Goal: Task Accomplishment & Management: Use online tool/utility

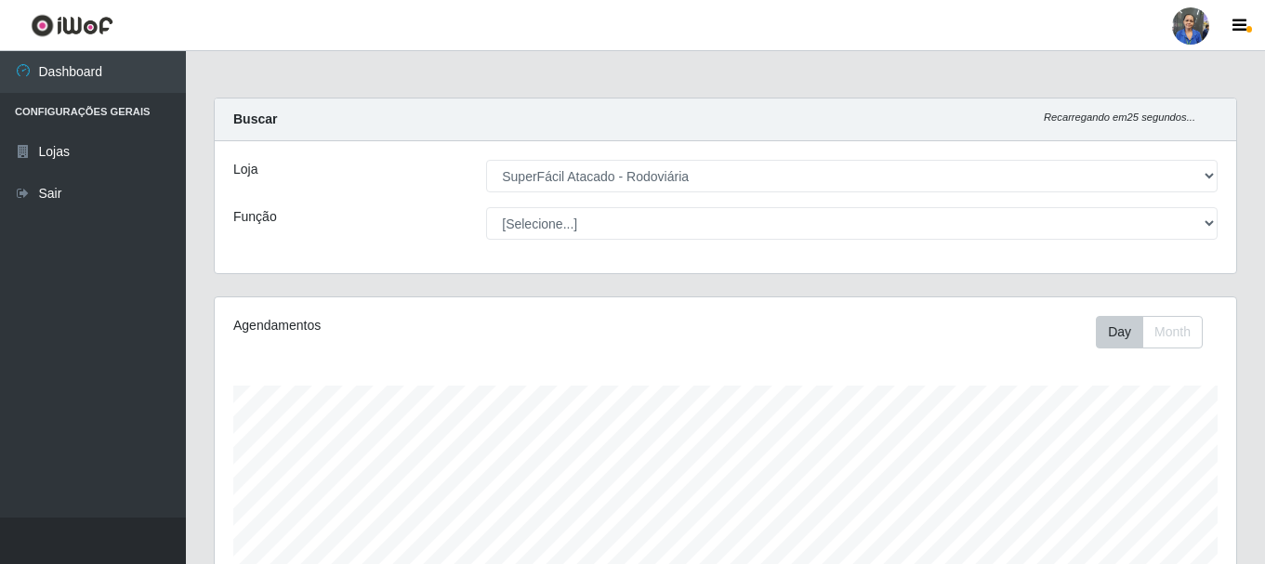
select select "400"
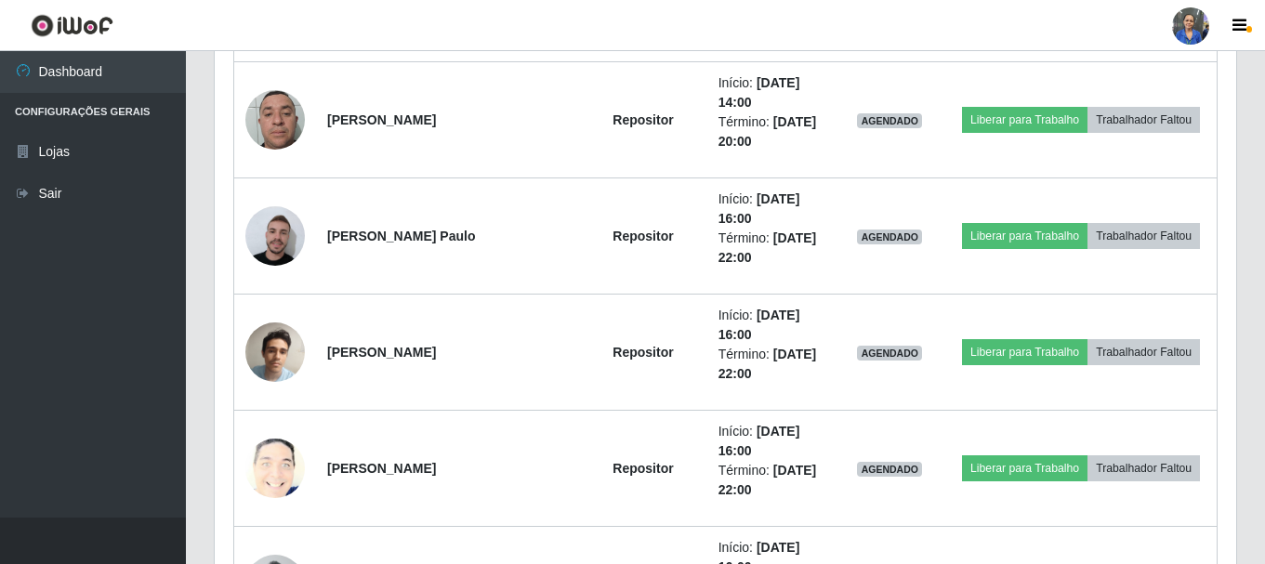
scroll to position [1302, 0]
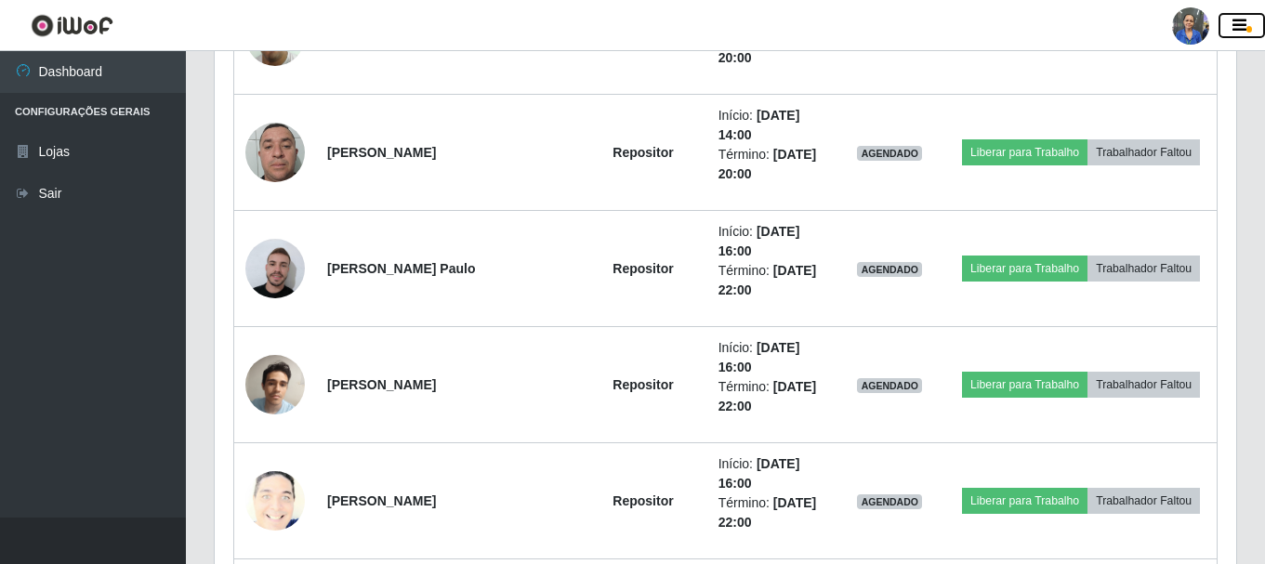
click at [1239, 28] on icon "button" at bounding box center [1240, 26] width 14 height 17
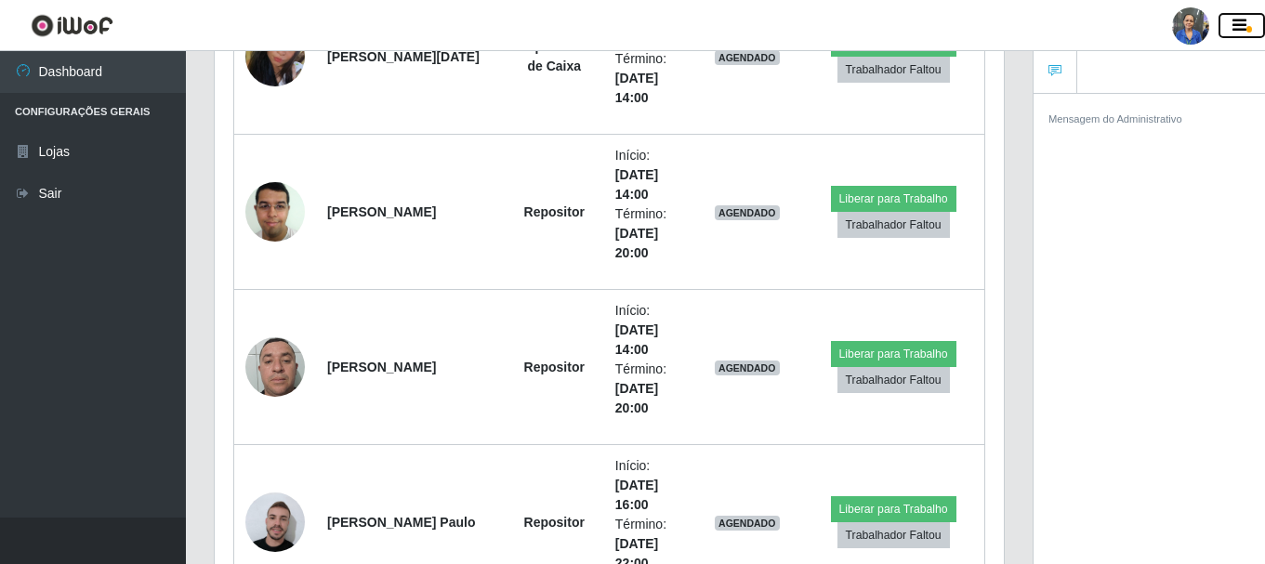
scroll to position [929301, 928897]
click at [1233, 29] on icon "button" at bounding box center [1240, 26] width 14 height 17
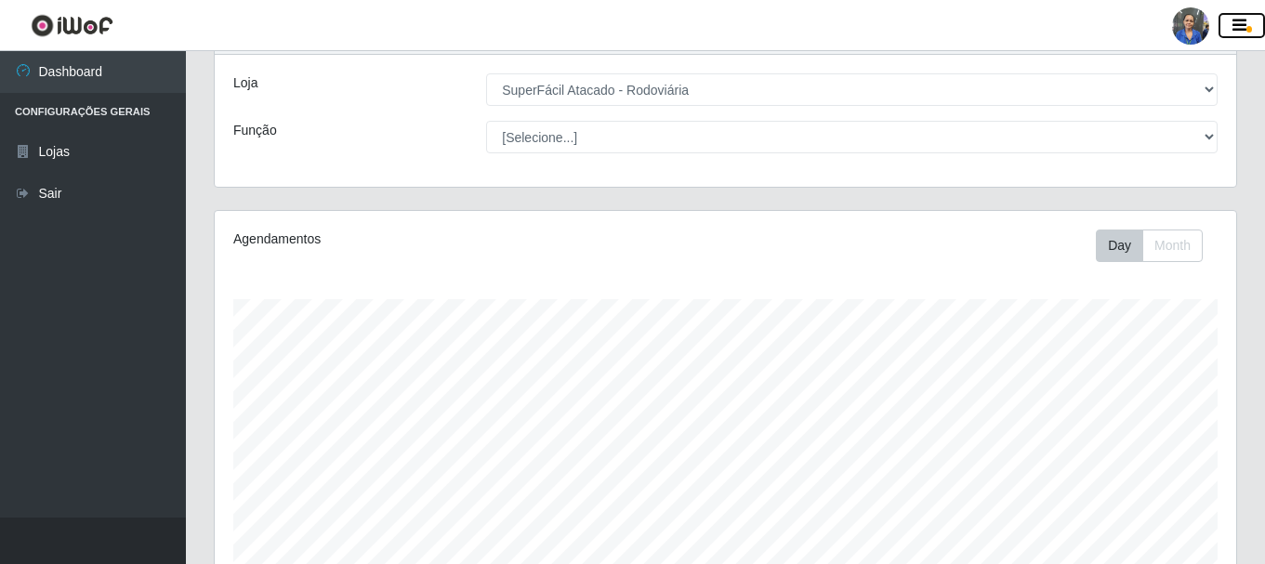
scroll to position [279, 0]
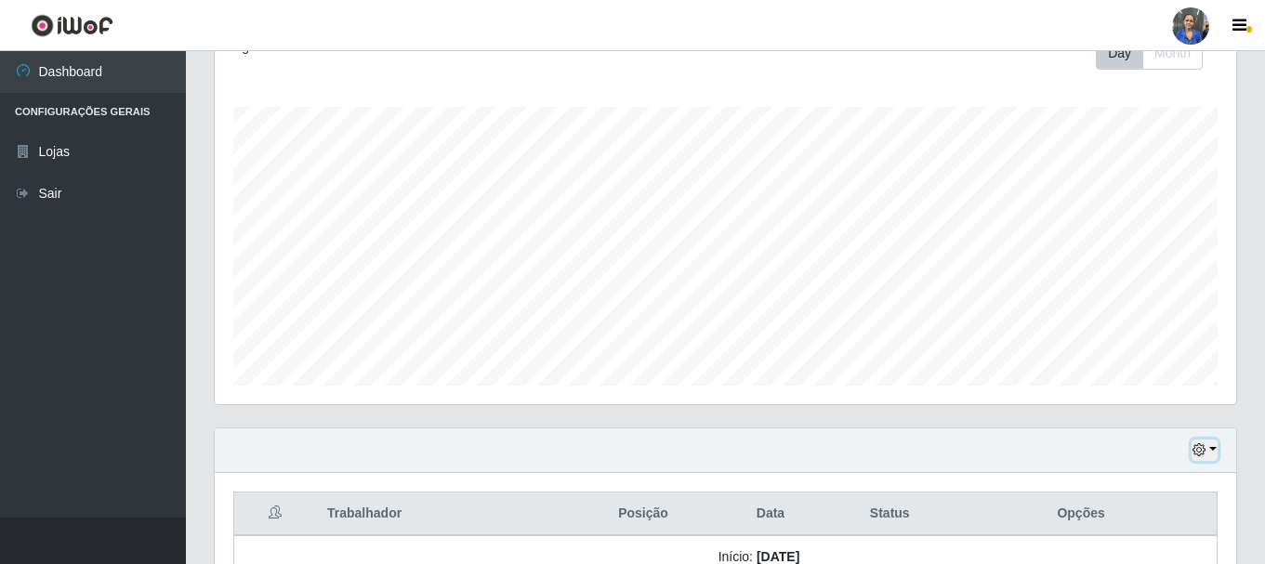
click at [1212, 448] on button "button" at bounding box center [1205, 450] width 26 height 21
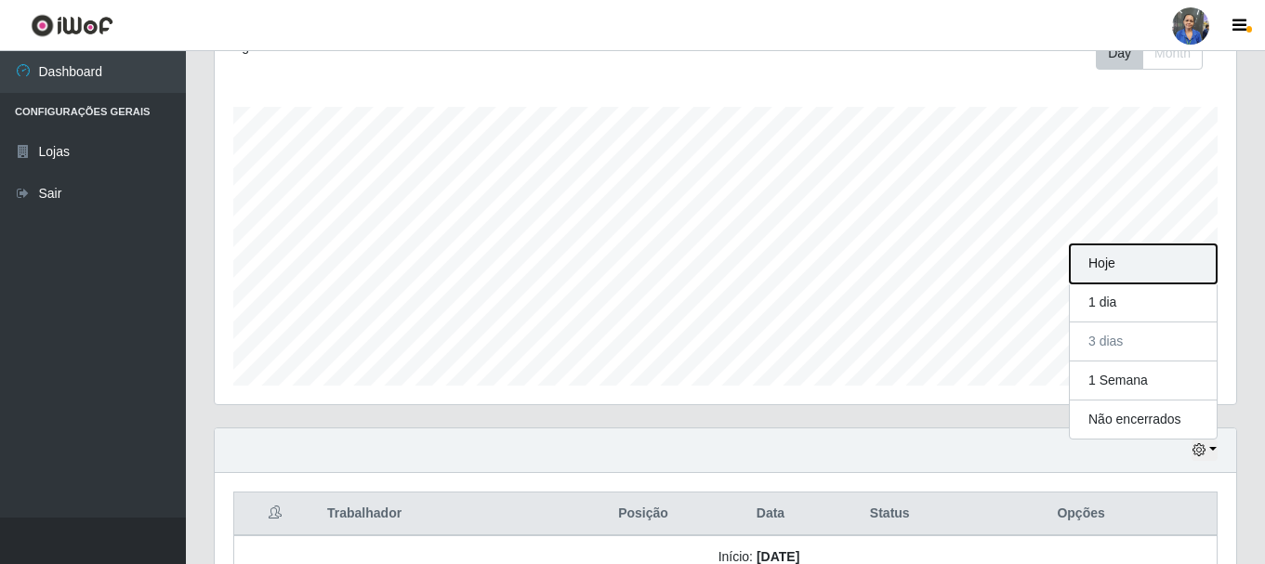
click at [1129, 264] on button "Hoje" at bounding box center [1143, 264] width 147 height 39
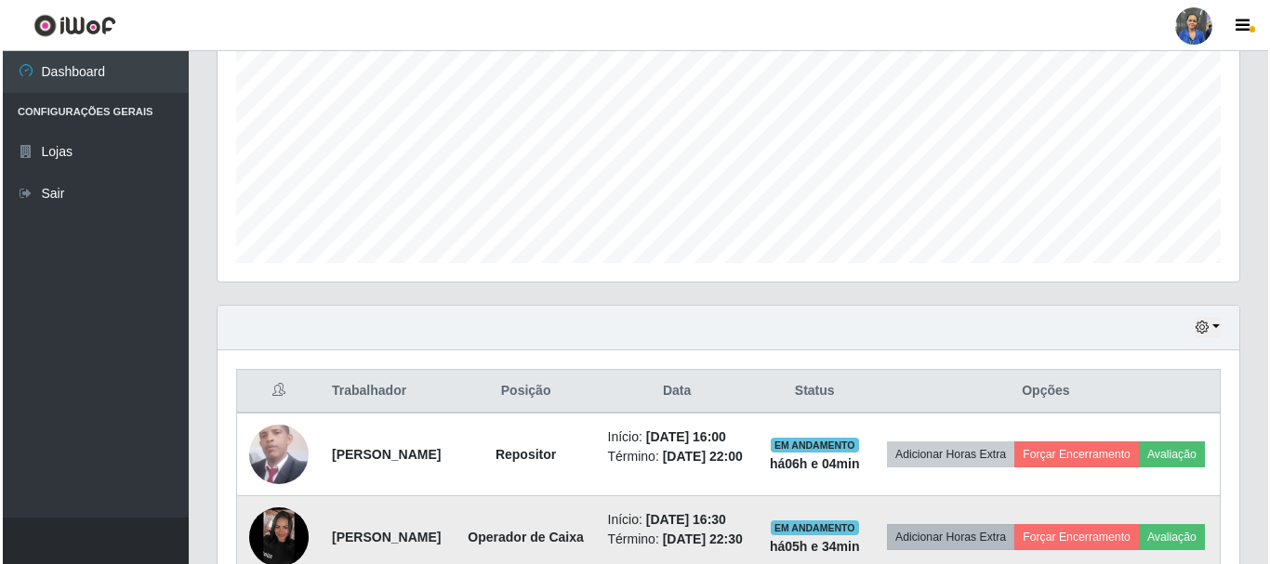
scroll to position [572, 0]
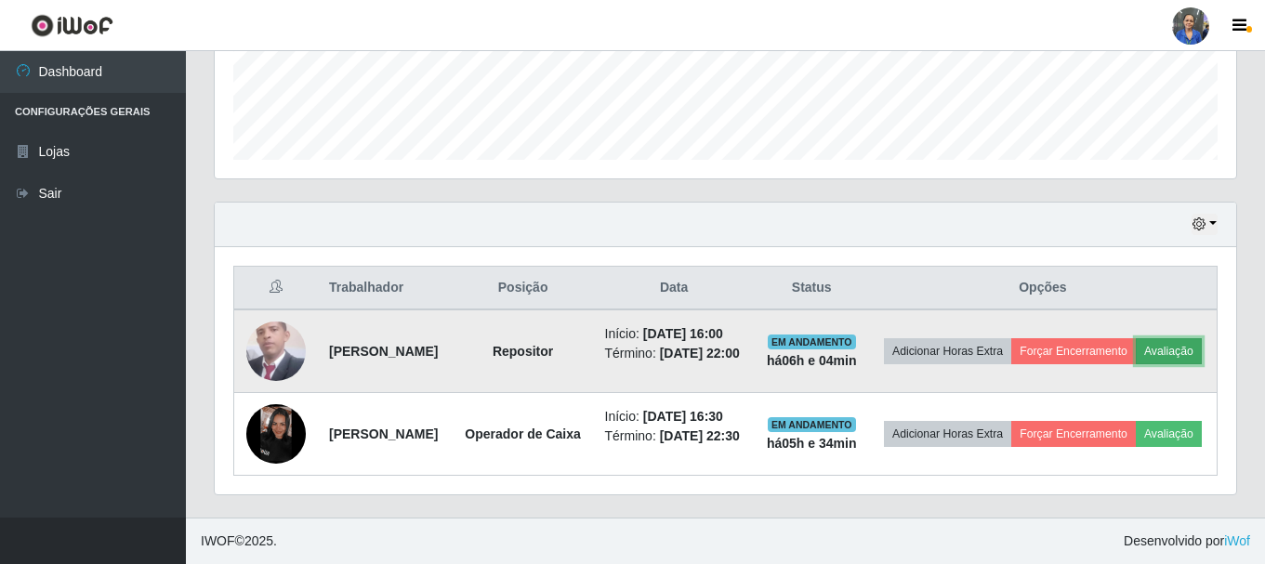
click at [1136, 338] on button "Avaliação" at bounding box center [1169, 351] width 66 height 26
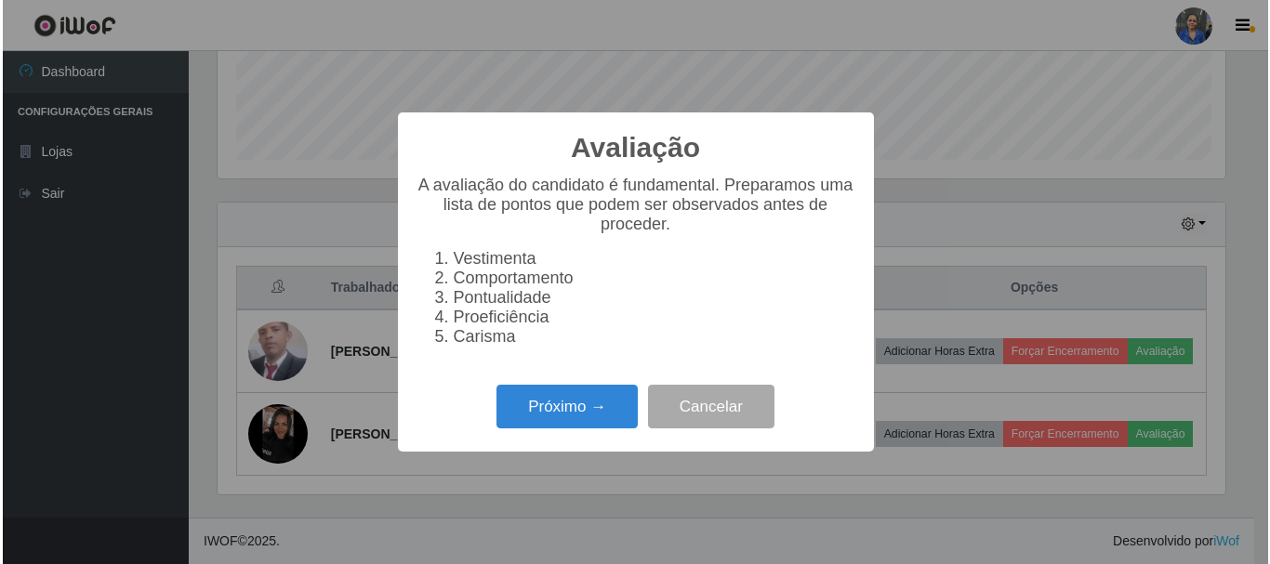
scroll to position [386, 1012]
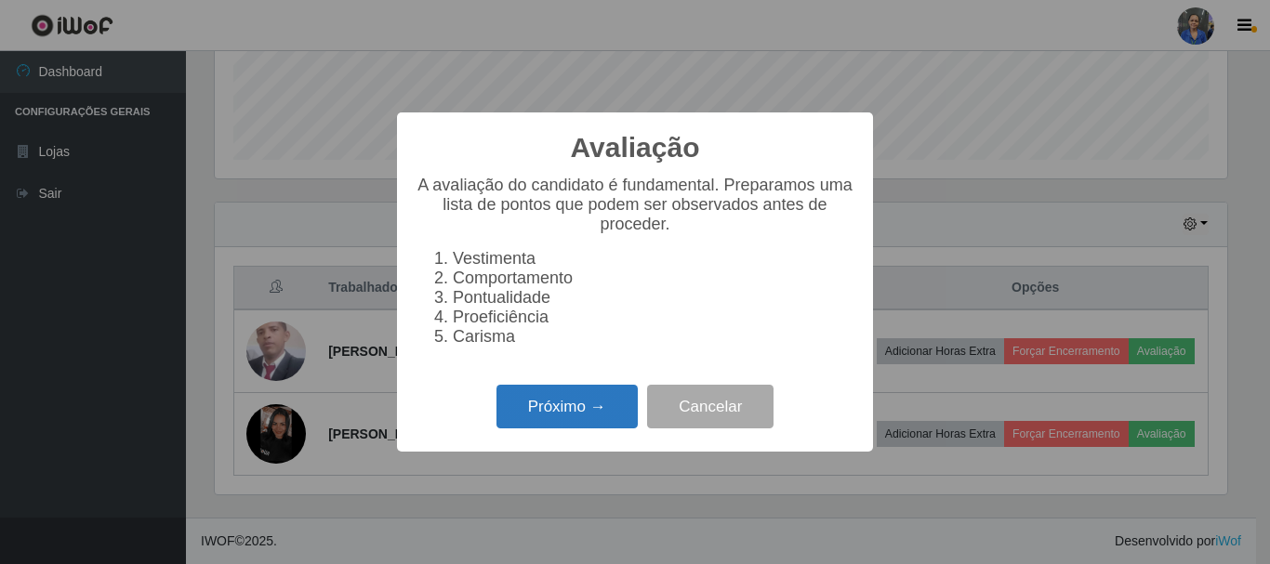
click at [571, 414] on button "Próximo →" at bounding box center [566, 407] width 141 height 44
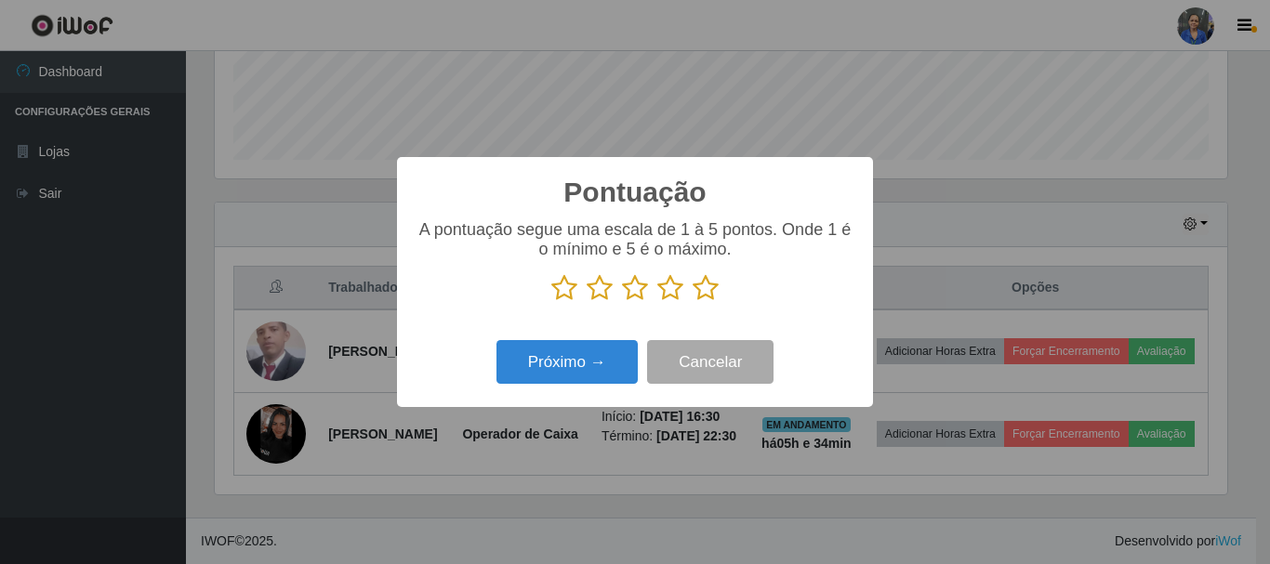
click at [701, 283] on icon at bounding box center [706, 288] width 26 height 28
click at [693, 302] on input "radio" at bounding box center [693, 302] width 0 height 0
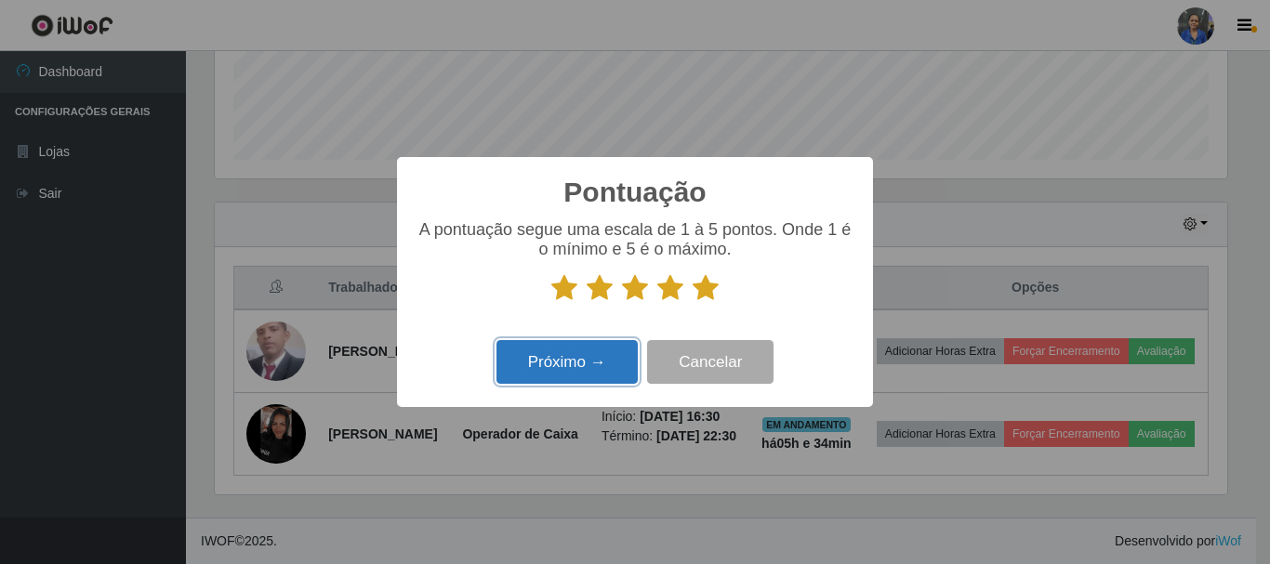
click at [587, 367] on button "Próximo →" at bounding box center [566, 362] width 141 height 44
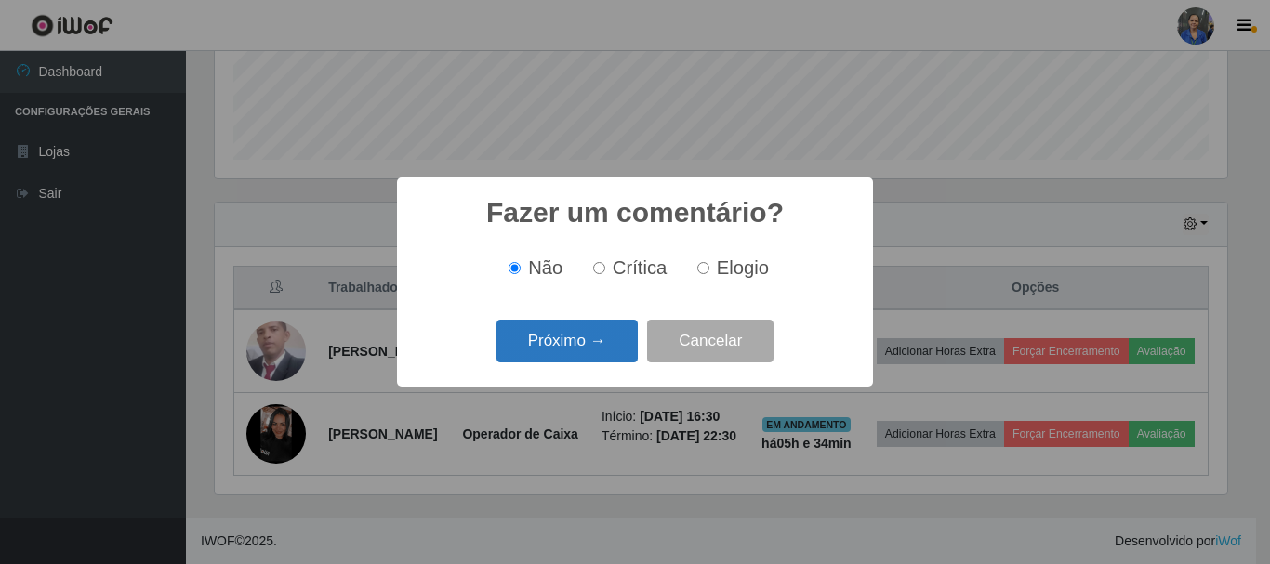
click at [600, 335] on button "Próximo →" at bounding box center [566, 342] width 141 height 44
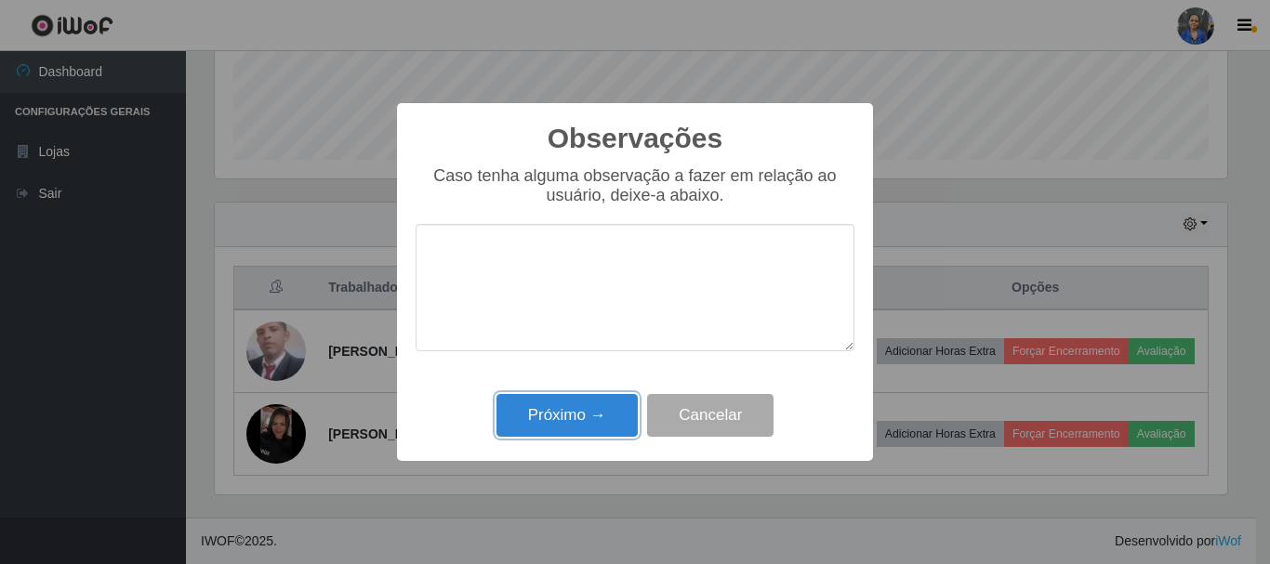
drag, startPoint x: 582, startPoint y: 417, endPoint x: 594, endPoint y: 420, distance: 12.4
click at [584, 417] on button "Próximo →" at bounding box center [566, 416] width 141 height 44
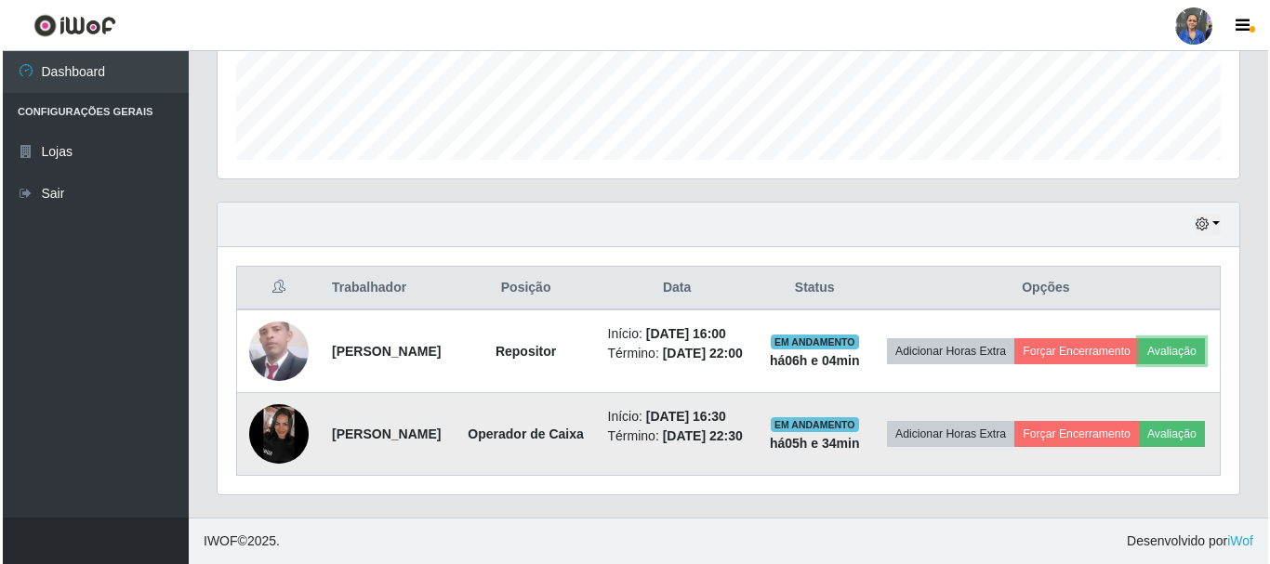
scroll to position [386, 1022]
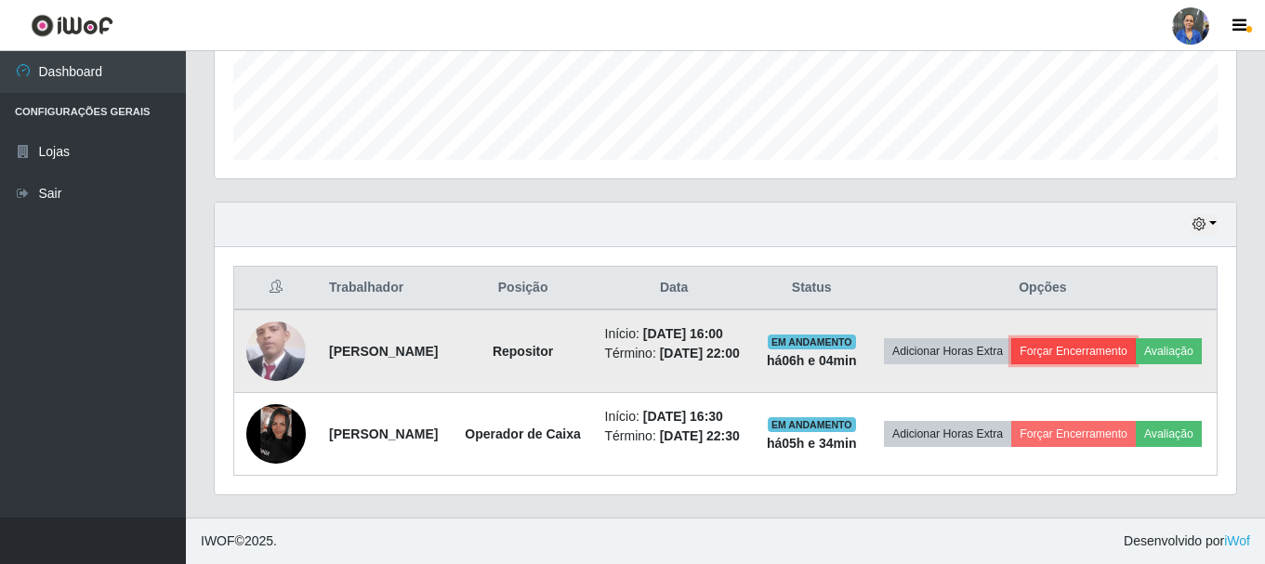
click at [1124, 338] on button "Forçar Encerramento" at bounding box center [1073, 351] width 125 height 26
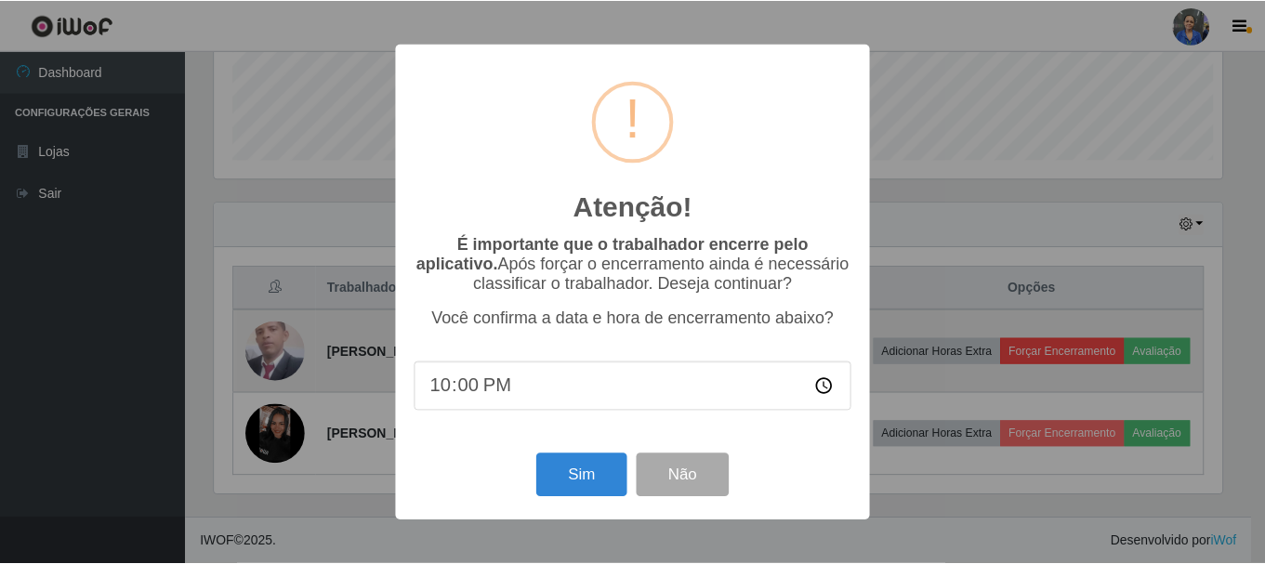
scroll to position [386, 1012]
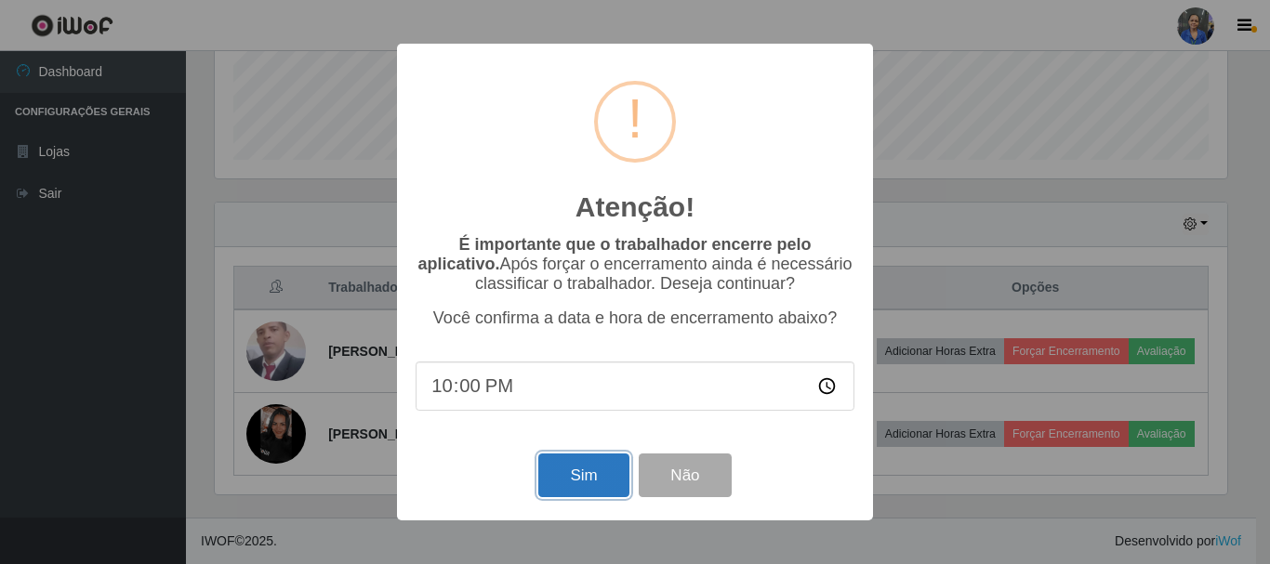
click at [578, 471] on button "Sim" at bounding box center [583, 476] width 90 height 44
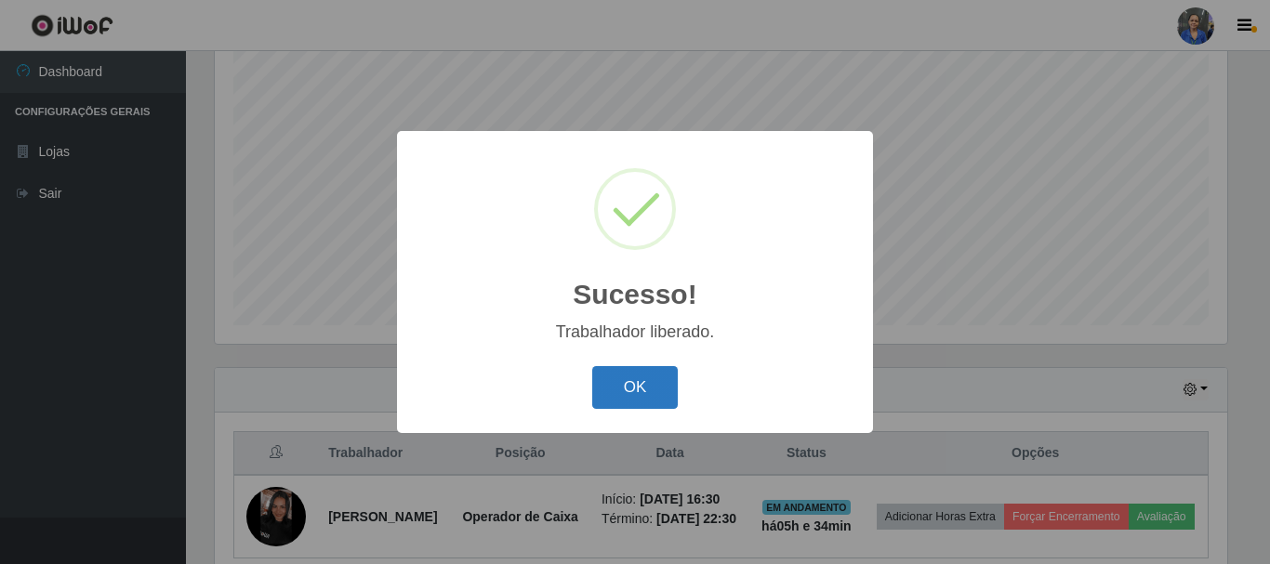
click at [645, 377] on button "OK" at bounding box center [635, 388] width 86 height 44
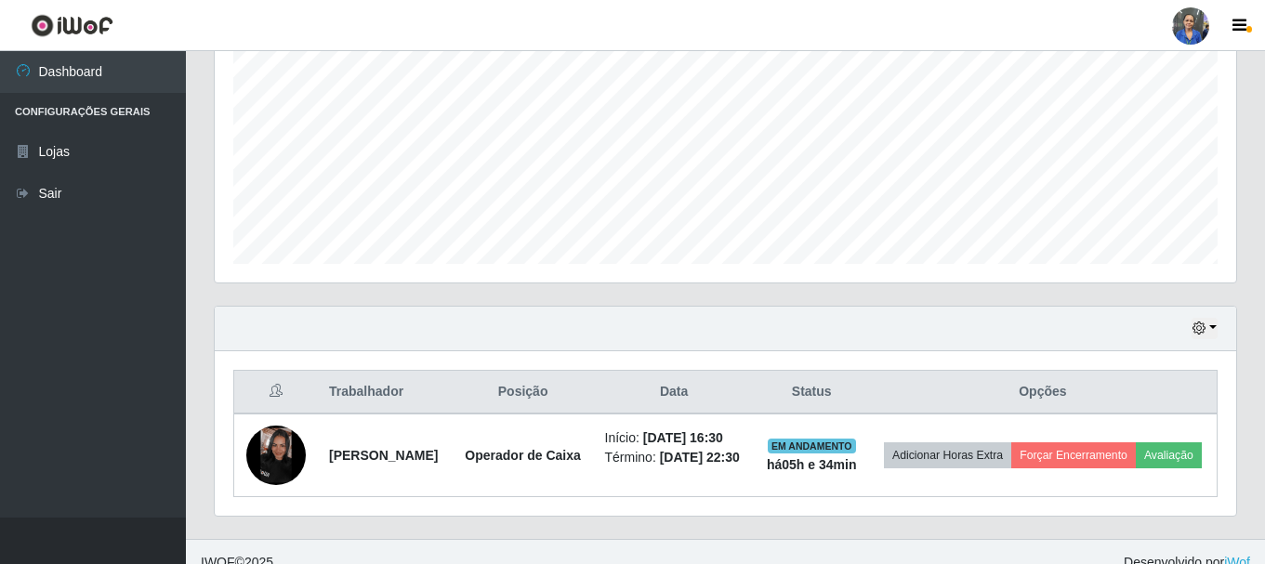
scroll to position [436, 0]
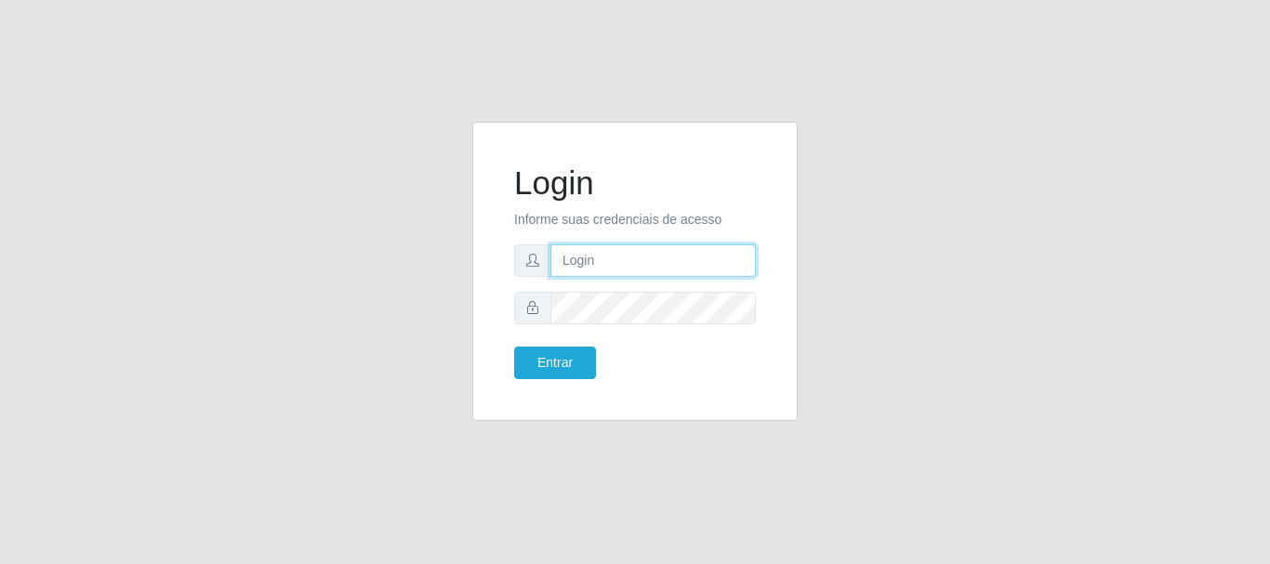
click at [615, 274] on input "text" at bounding box center [652, 261] width 205 height 33
type input "luanakst88@gmail.com"
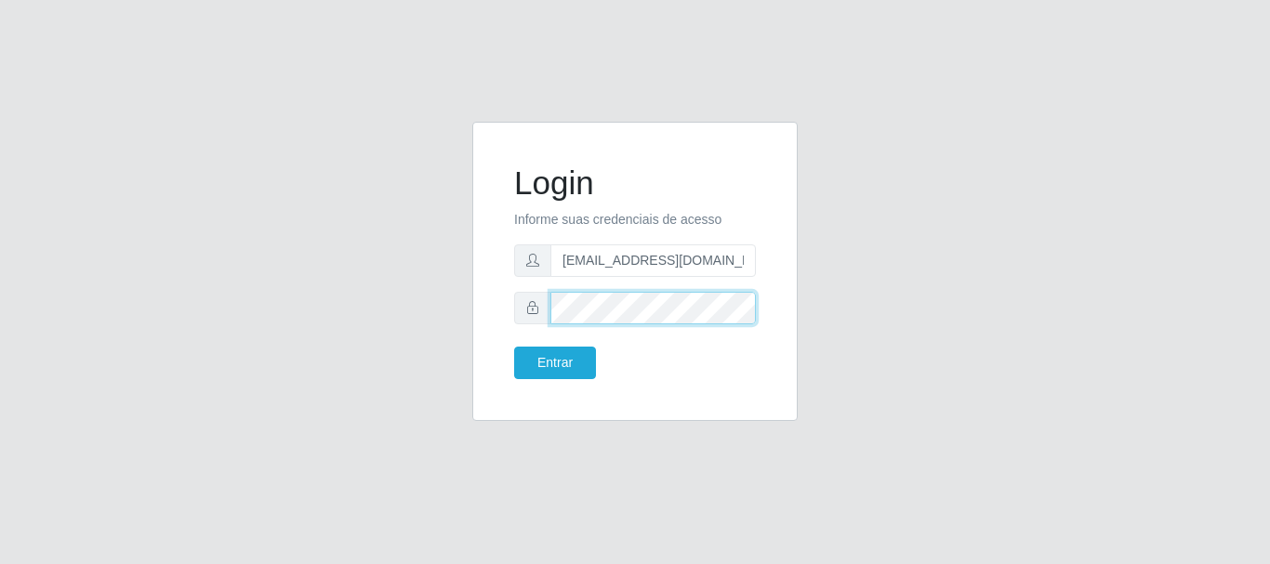
click at [514, 347] on button "Entrar" at bounding box center [555, 363] width 82 height 33
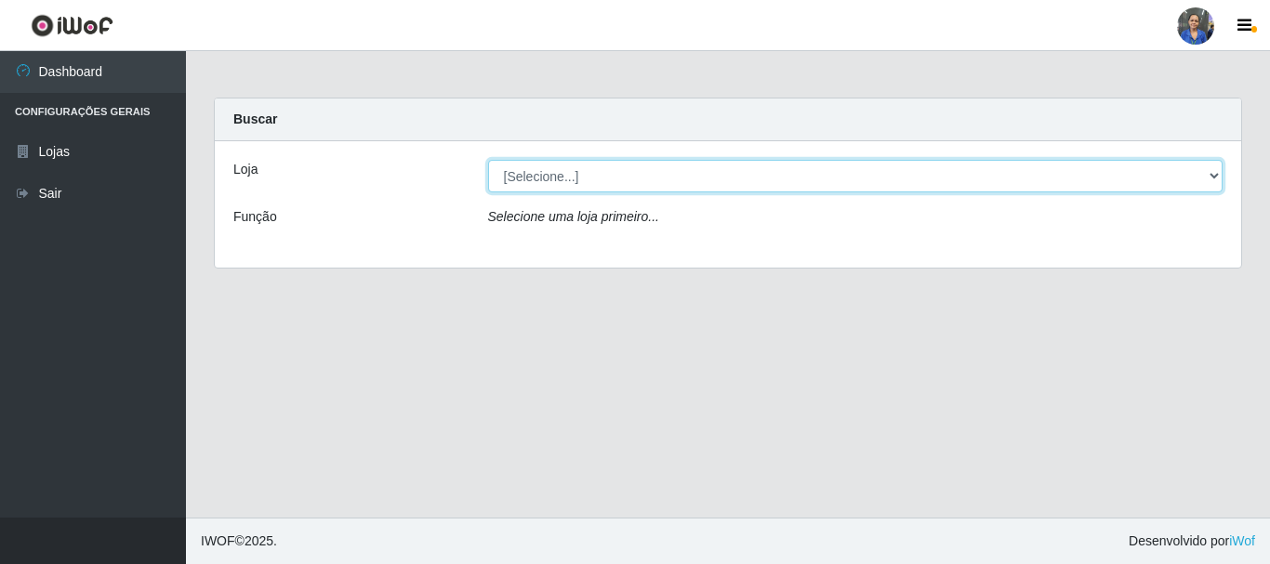
click at [1216, 176] on select "[Selecione...] SuperFácil Atacado - Rodoviária" at bounding box center [855, 176] width 735 height 33
select select "400"
click at [488, 160] on select "[Selecione...] SuperFácil Atacado - Rodoviária" at bounding box center [855, 176] width 735 height 33
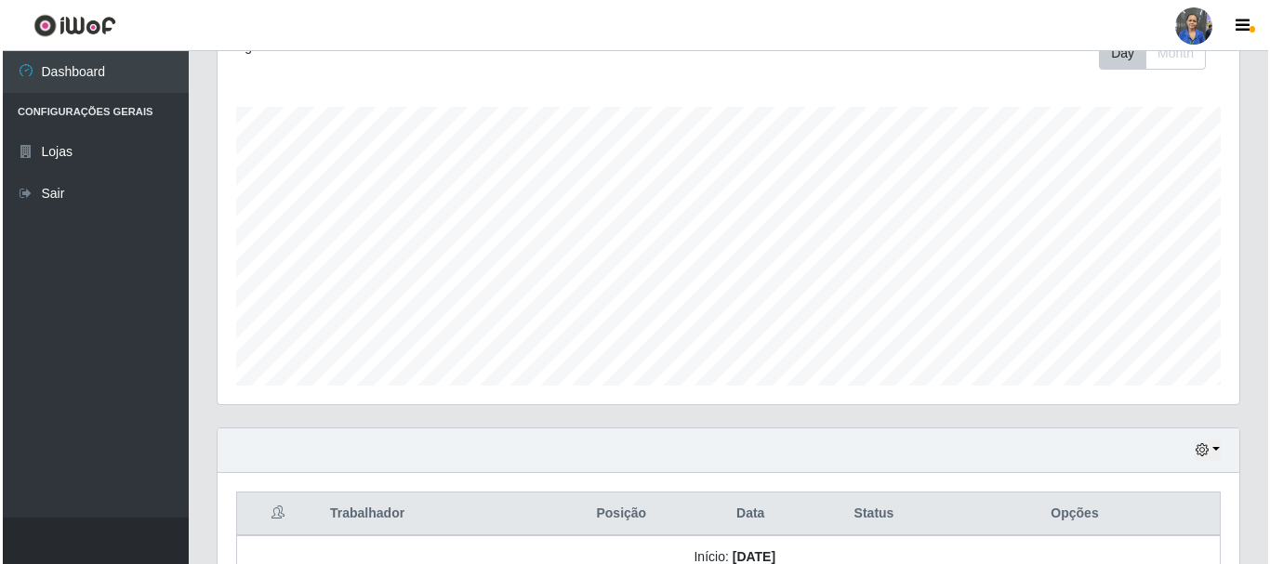
scroll to position [436, 0]
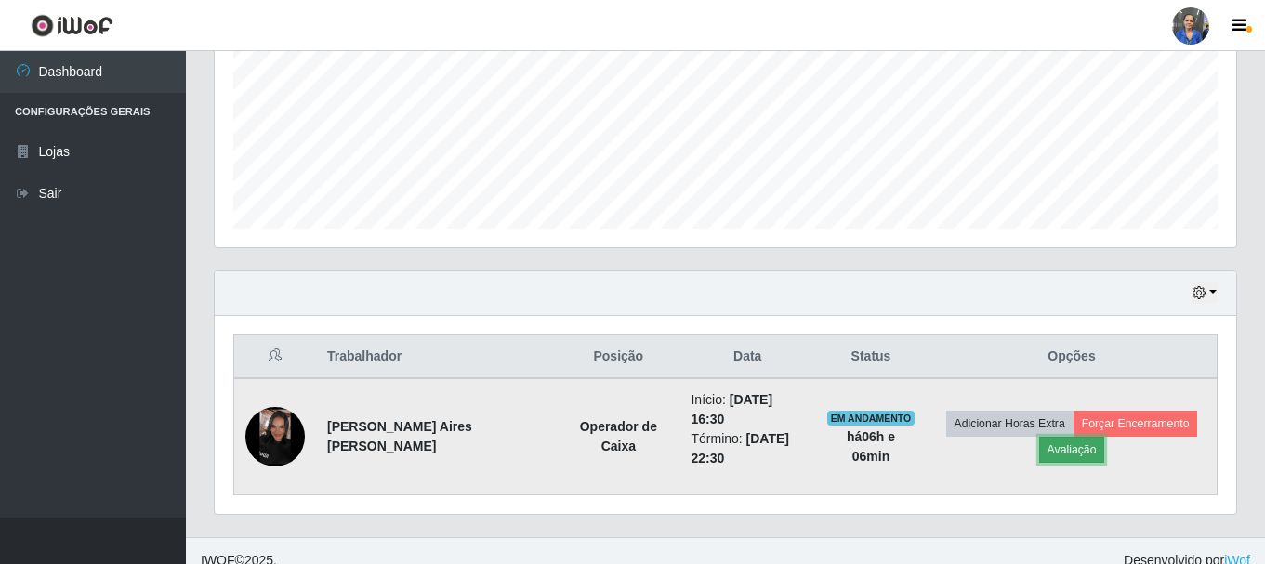
click at [1039, 448] on button "Avaliação" at bounding box center [1072, 450] width 66 height 26
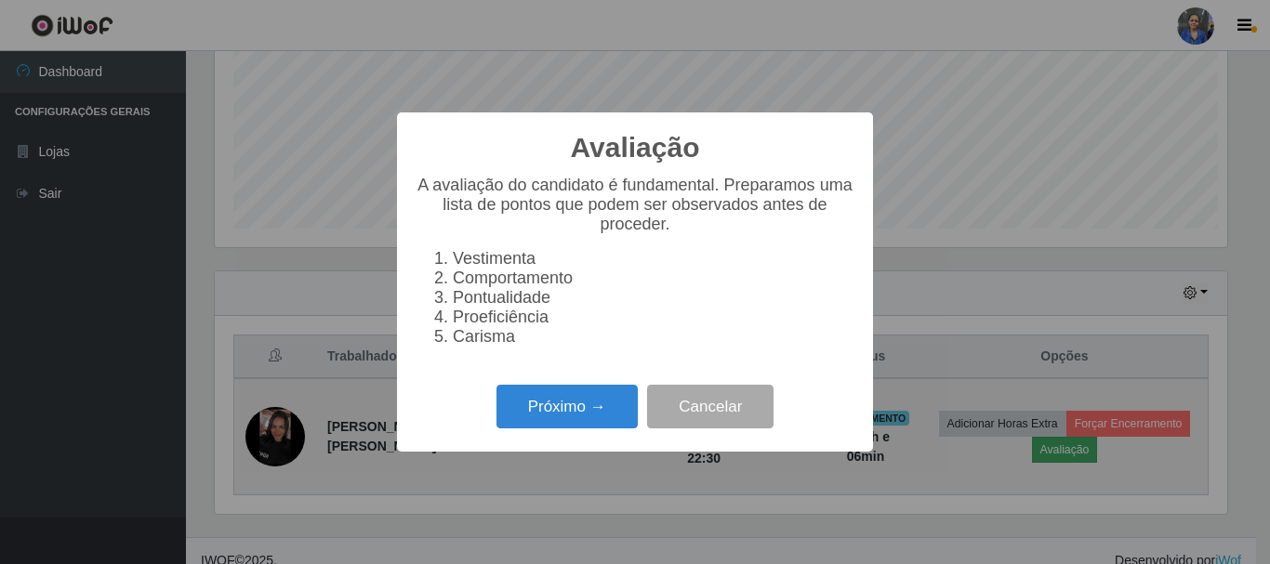
scroll to position [386, 1012]
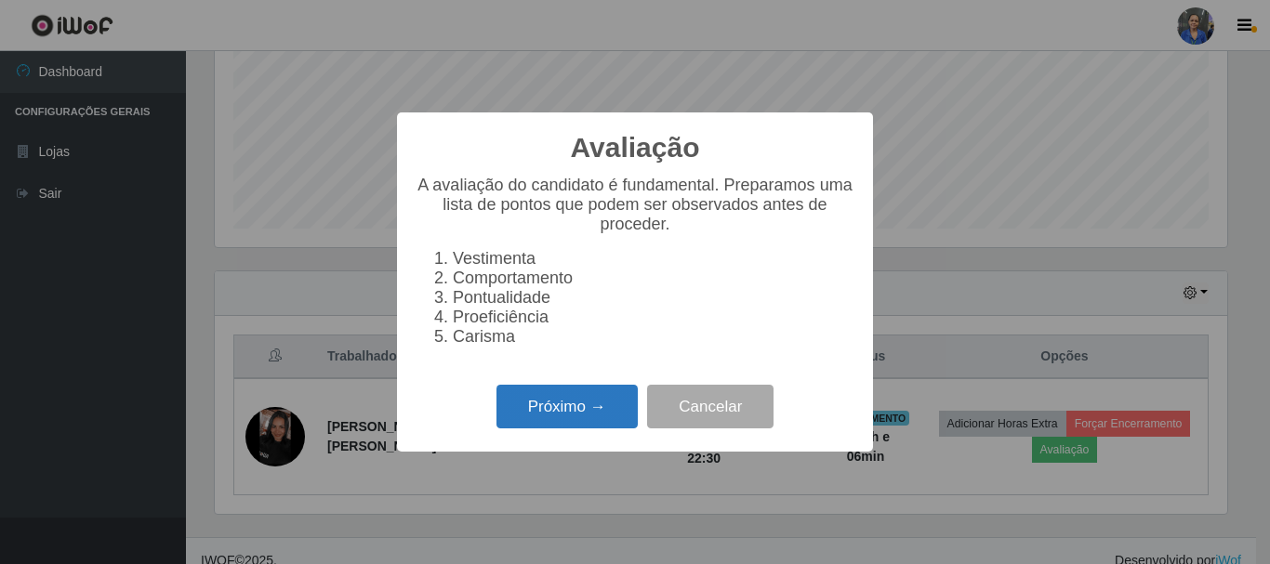
click at [562, 414] on button "Próximo →" at bounding box center [566, 407] width 141 height 44
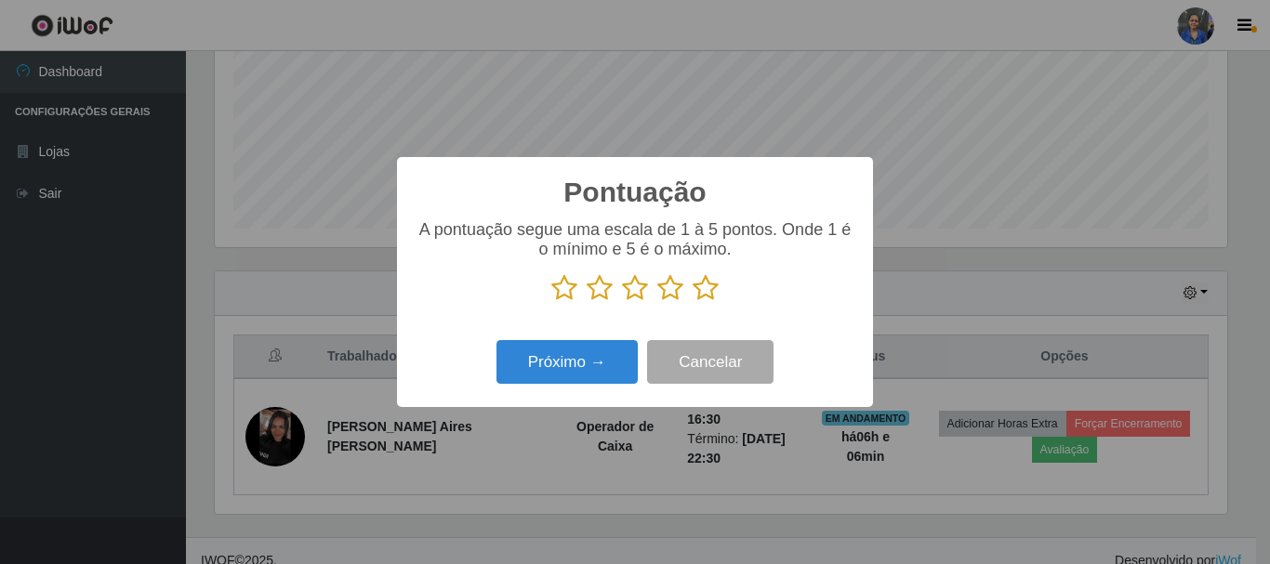
click at [712, 285] on icon at bounding box center [706, 288] width 26 height 28
click at [693, 302] on input "radio" at bounding box center [693, 302] width 0 height 0
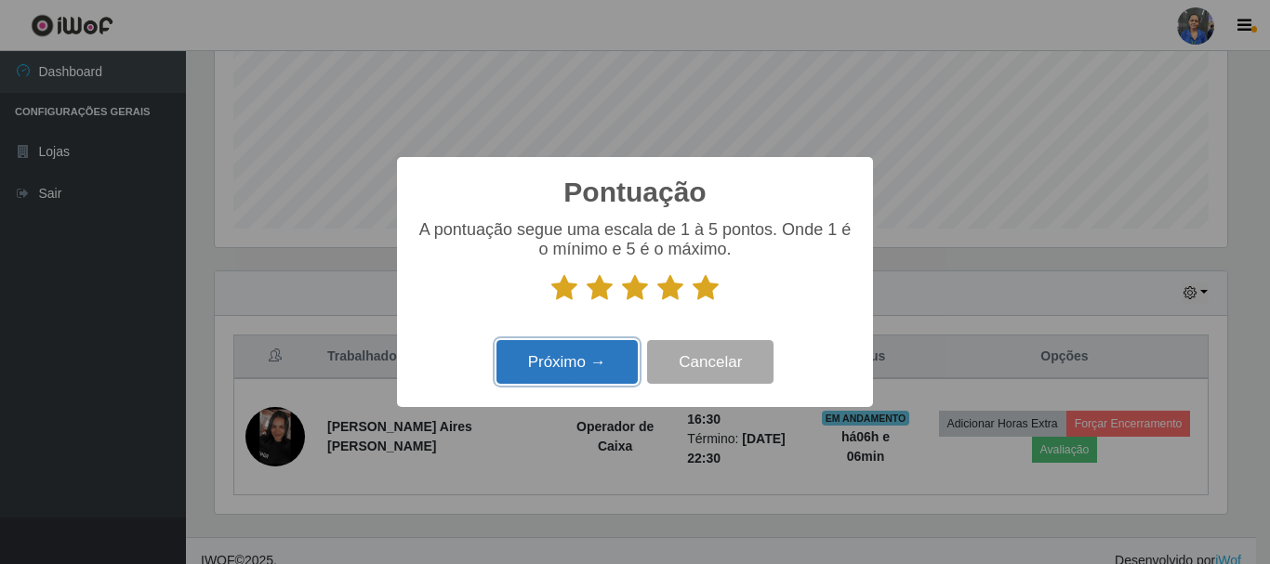
click at [594, 353] on button "Próximo →" at bounding box center [566, 362] width 141 height 44
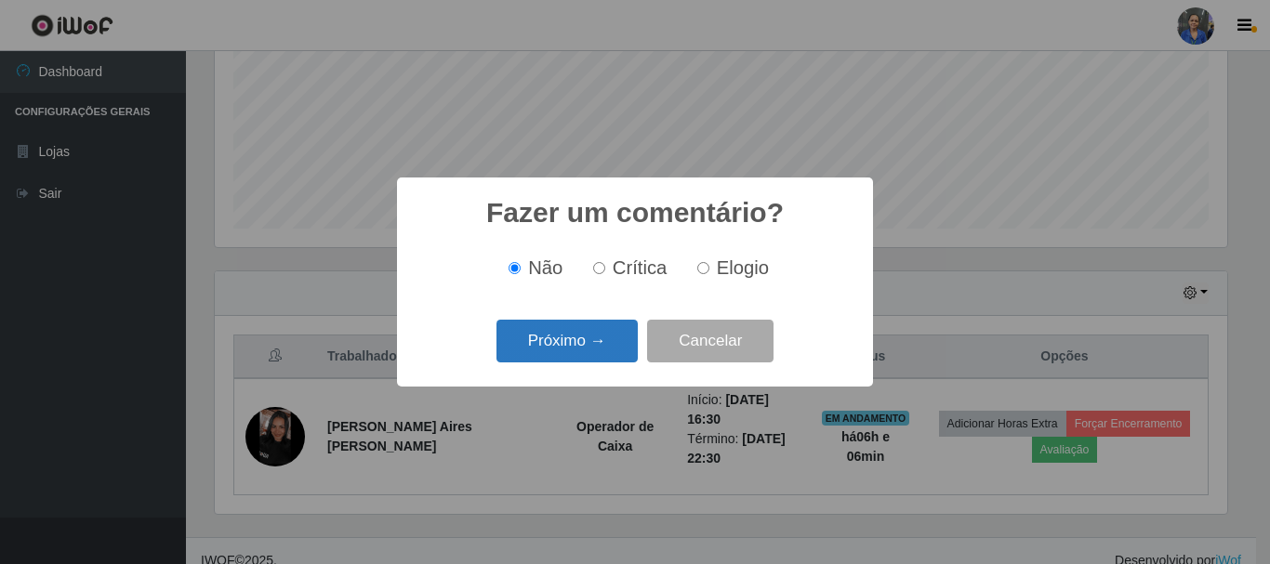
click at [585, 333] on button "Próximo →" at bounding box center [566, 342] width 141 height 44
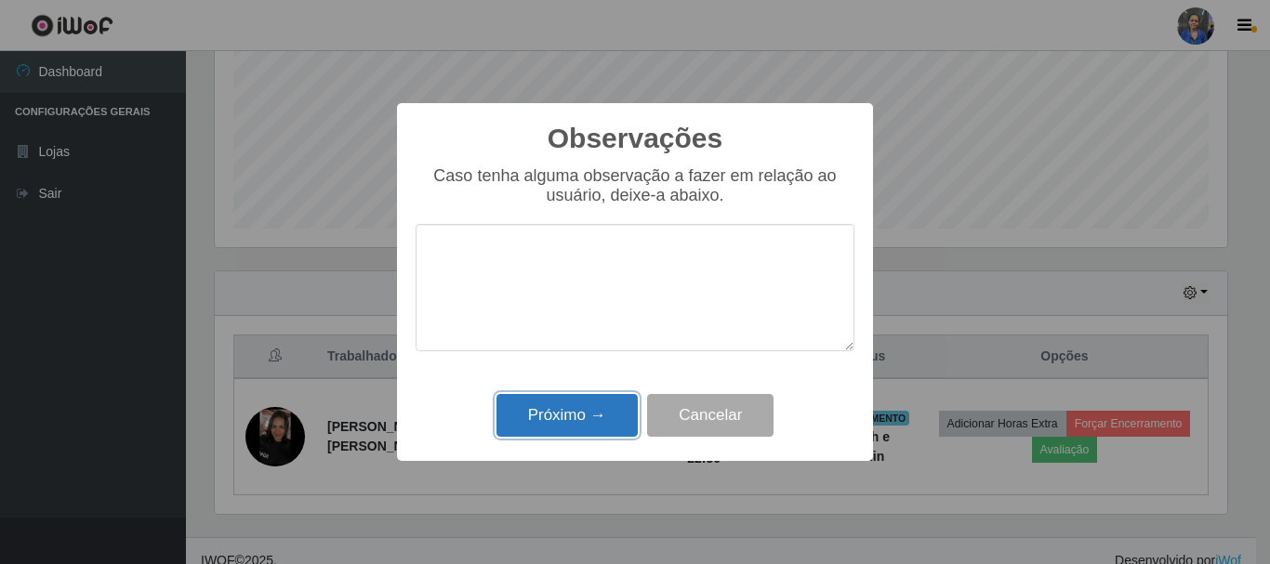
click at [570, 415] on button "Próximo →" at bounding box center [566, 416] width 141 height 44
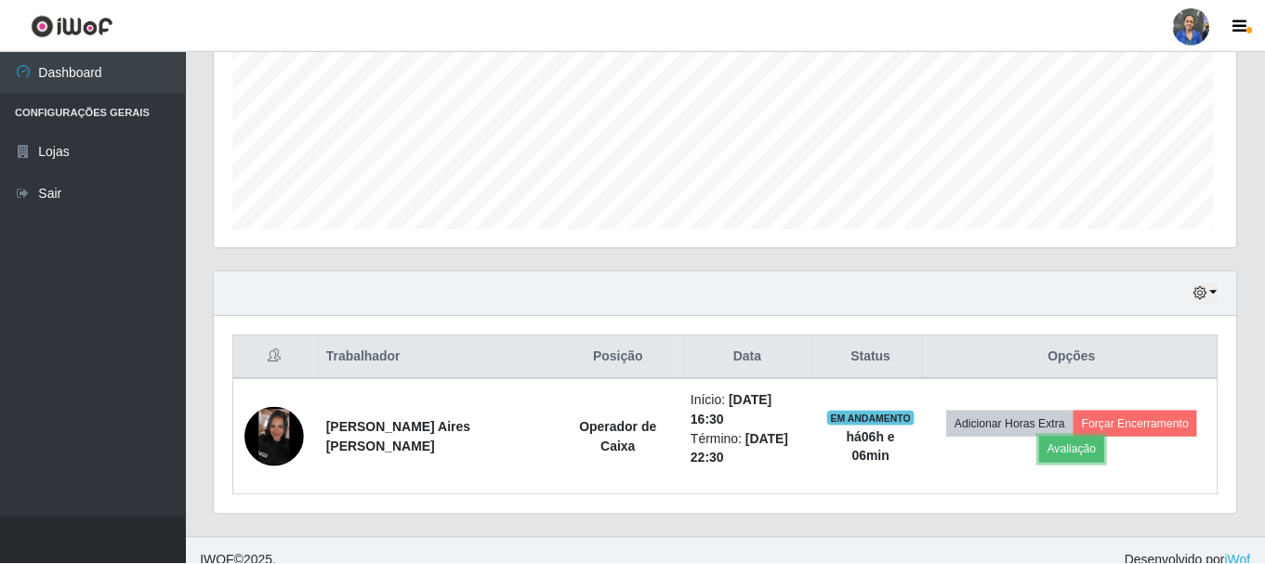
scroll to position [386, 1022]
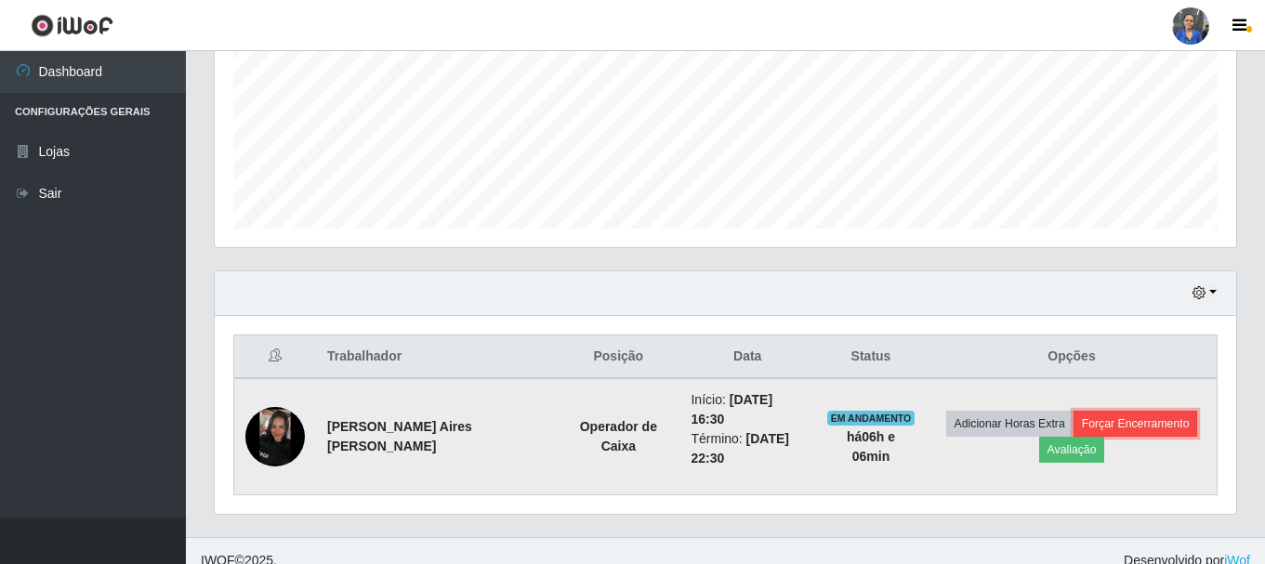
click at [1117, 412] on button "Forçar Encerramento" at bounding box center [1136, 424] width 125 height 26
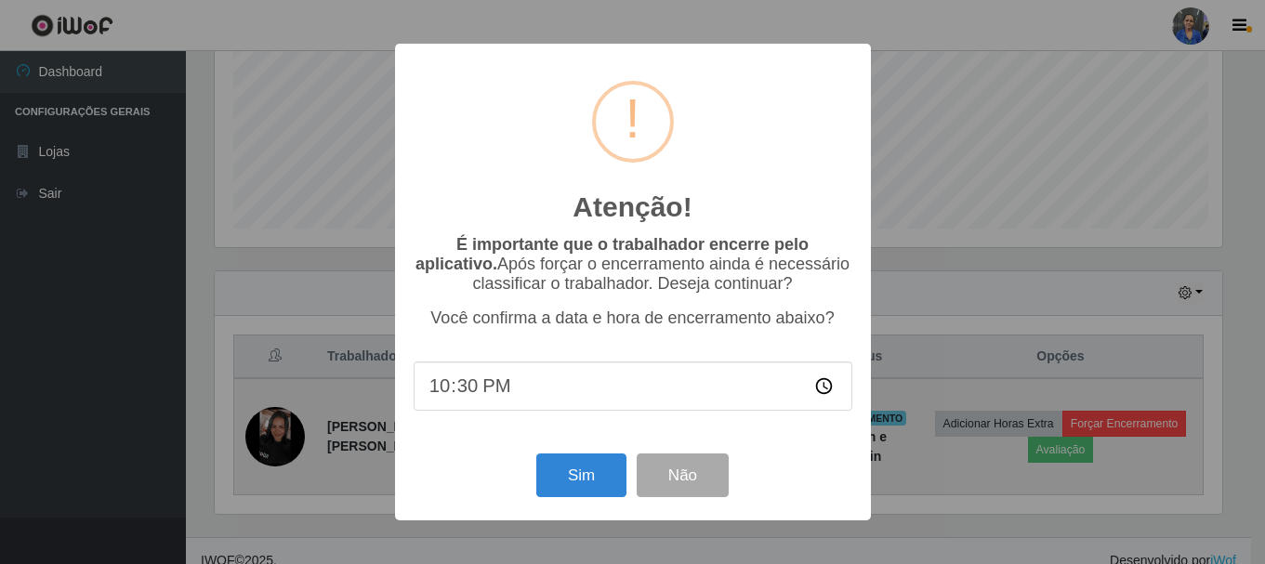
scroll to position [386, 1012]
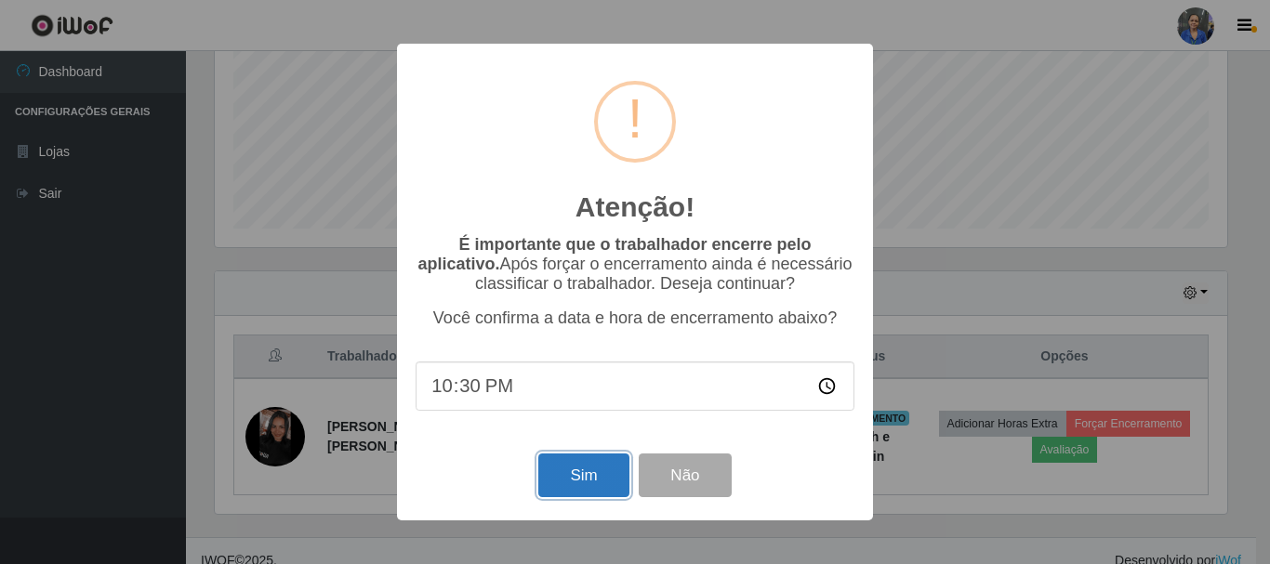
click at [603, 486] on button "Sim" at bounding box center [583, 476] width 90 height 44
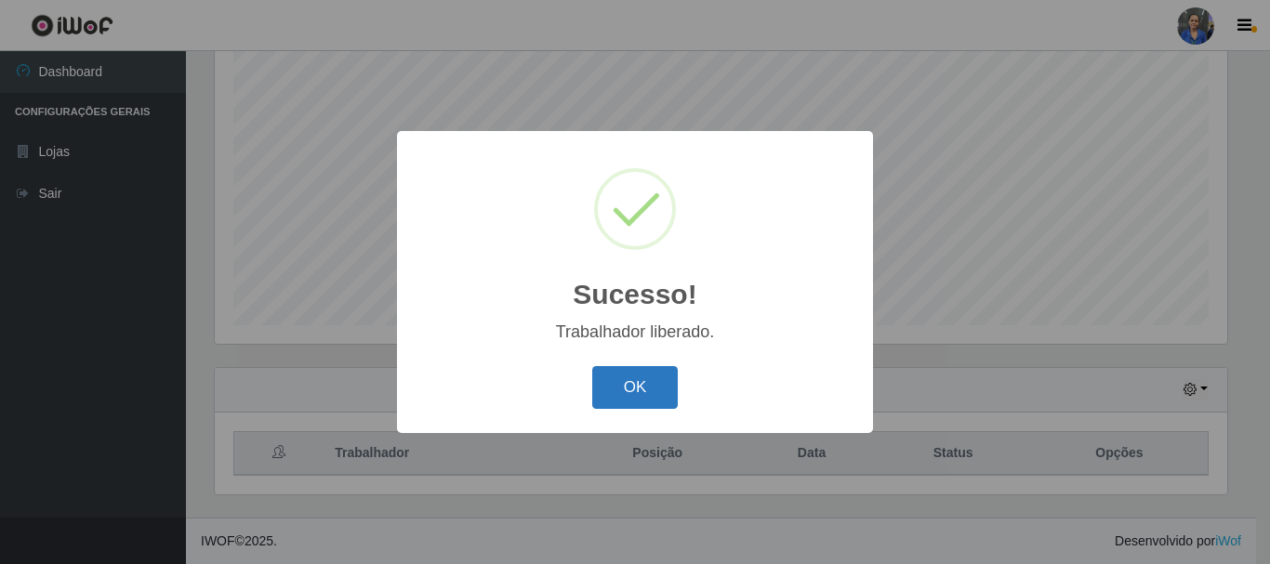
click at [615, 391] on button "OK" at bounding box center [635, 388] width 86 height 44
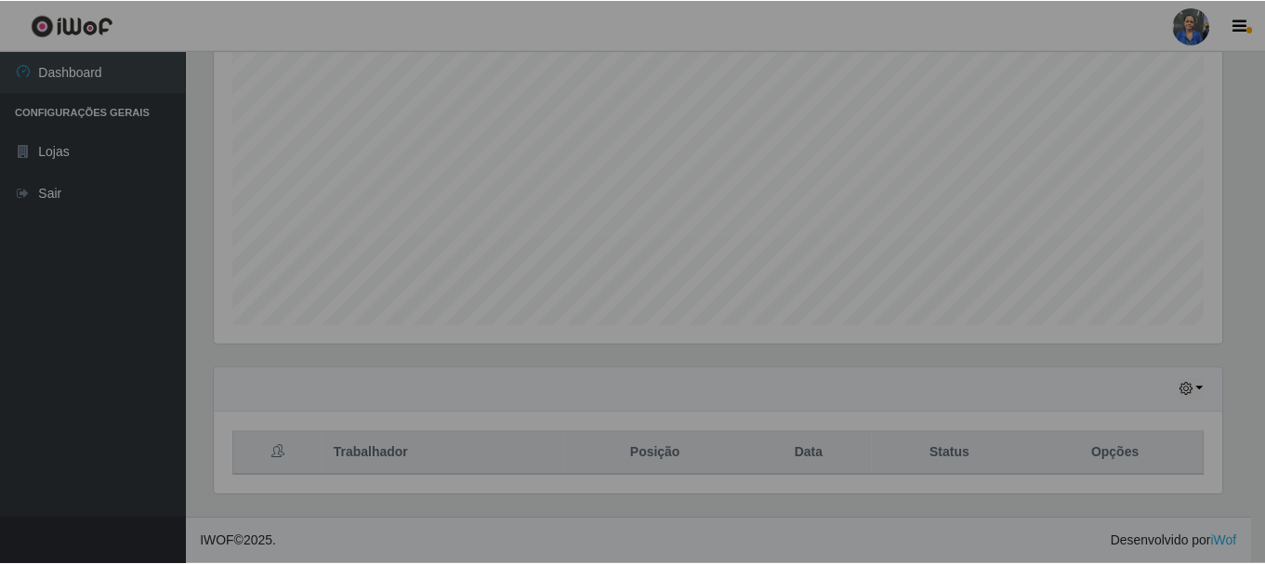
scroll to position [386, 1022]
